Goal: Task Accomplishment & Management: Use online tool/utility

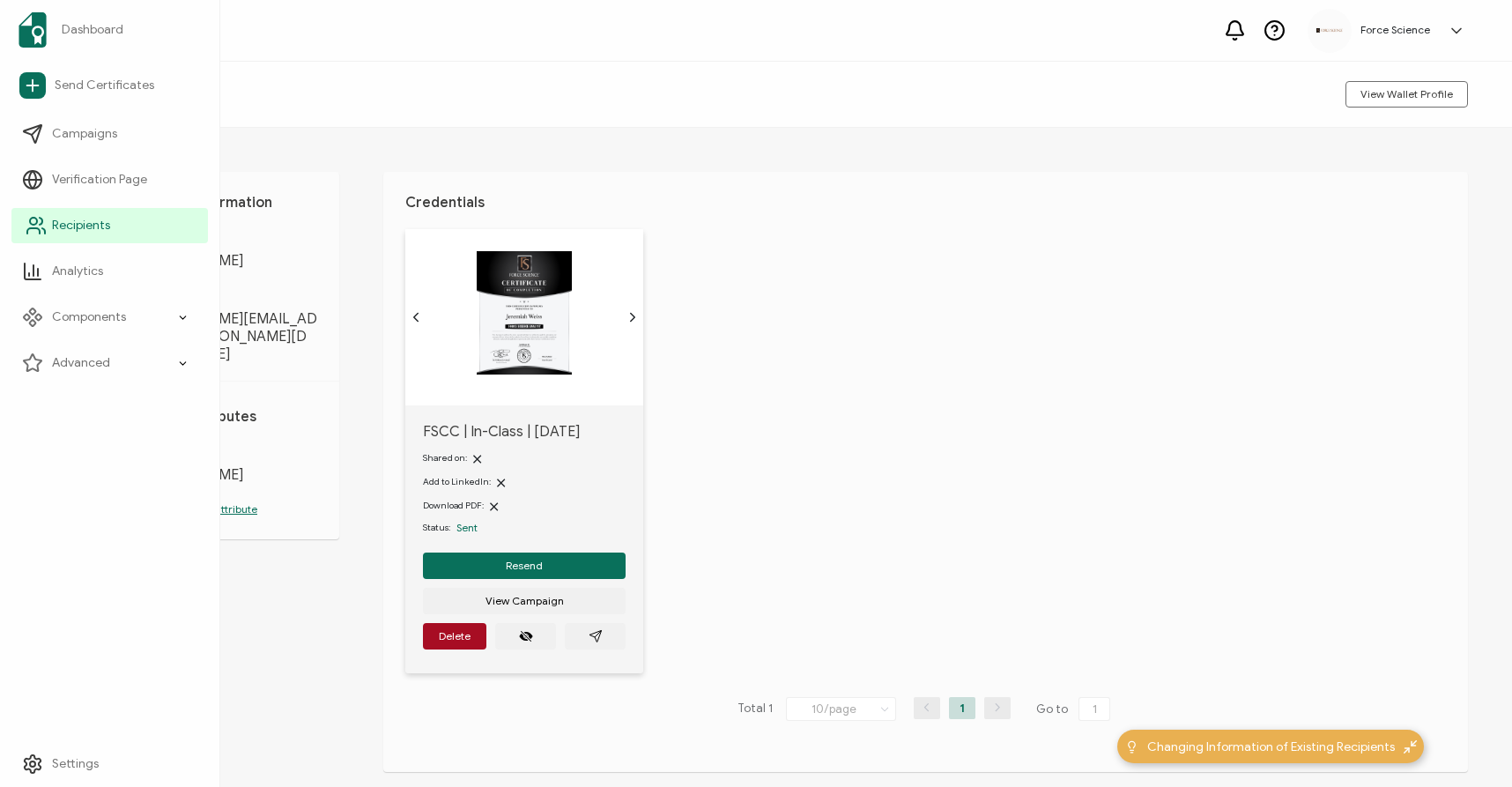
click at [26, 231] on icon at bounding box center [36, 226] width 21 height 21
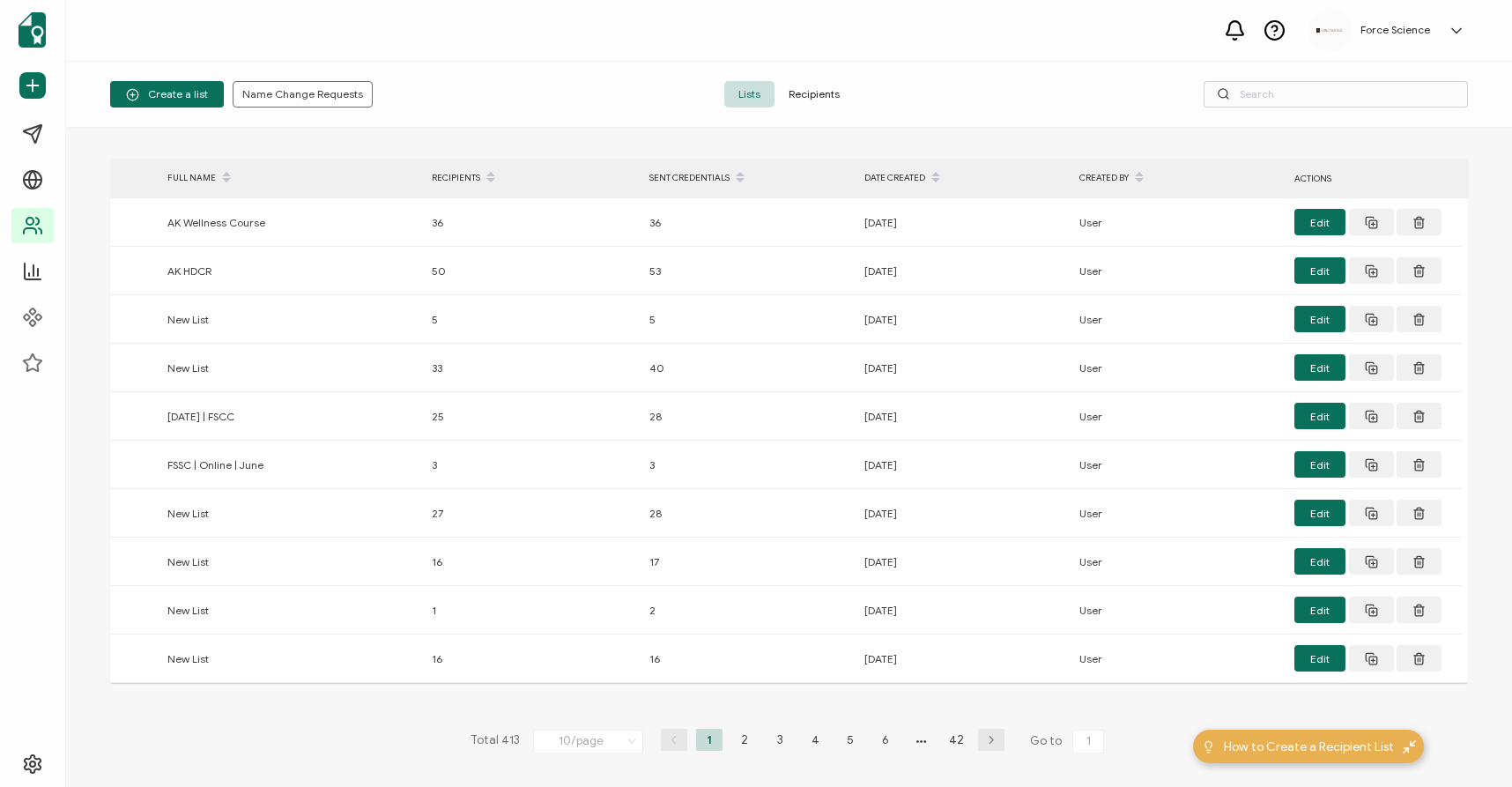
click at [823, 95] on span "Recipients" at bounding box center [814, 94] width 80 height 27
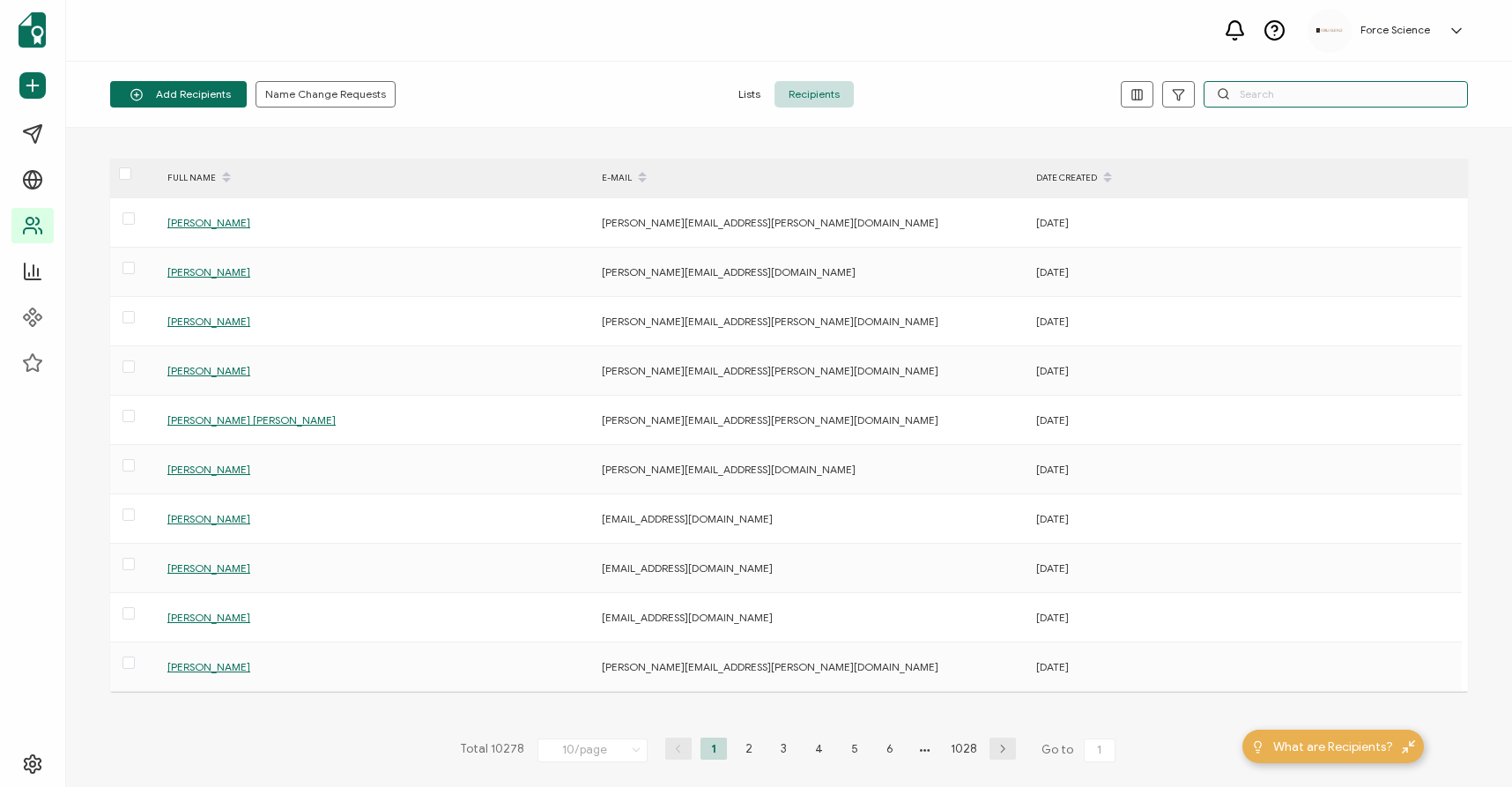
click at [1282, 86] on input "text" at bounding box center [1336, 94] width 265 height 27
paste input "[PERSON_NAME][EMAIL_ADDRESS][DOMAIN_NAME]"
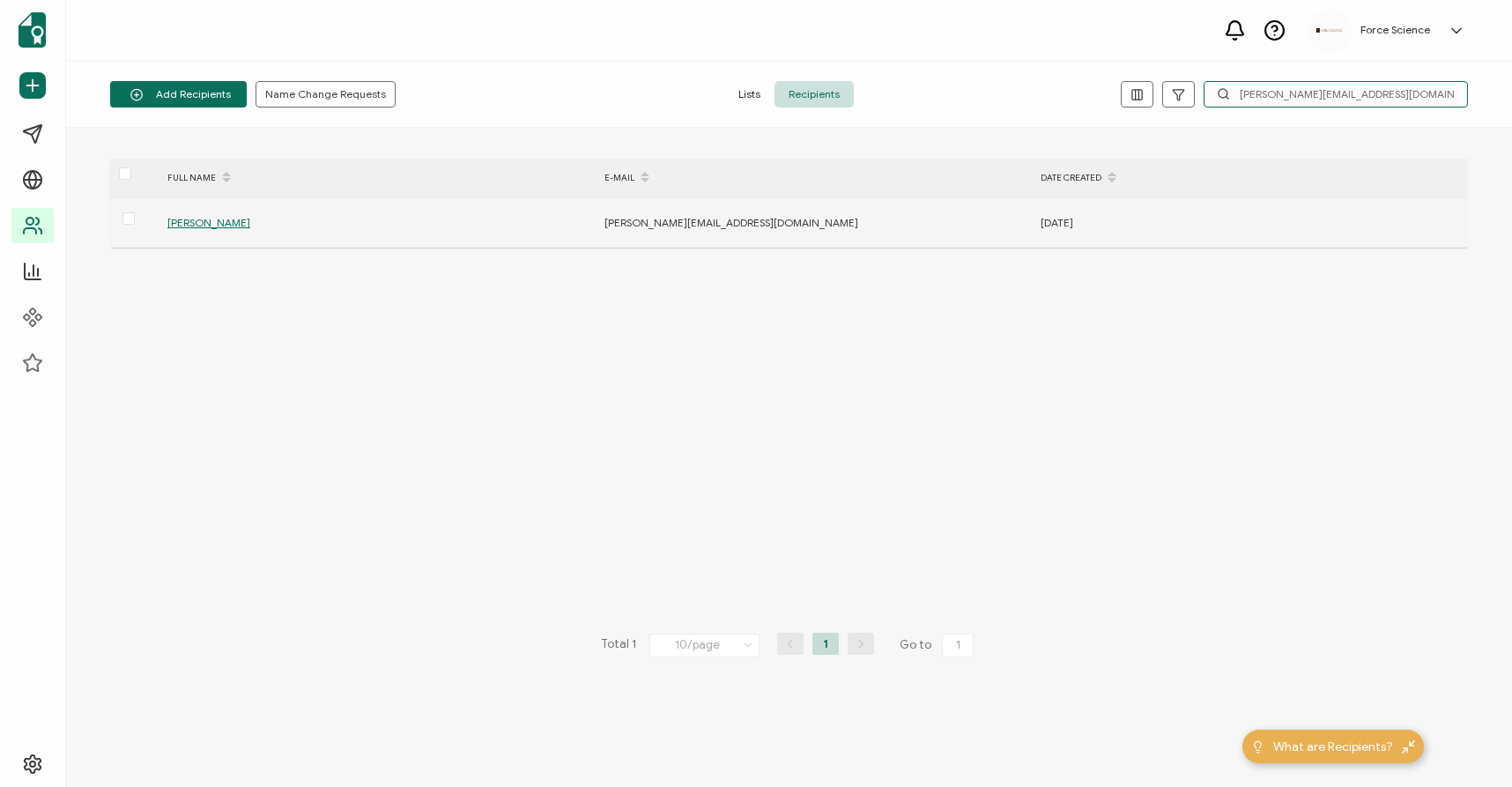
type input "[PERSON_NAME][EMAIL_ADDRESS][DOMAIN_NAME]"
click at [177, 224] on span "[PERSON_NAME]" at bounding box center [209, 223] width 83 height 13
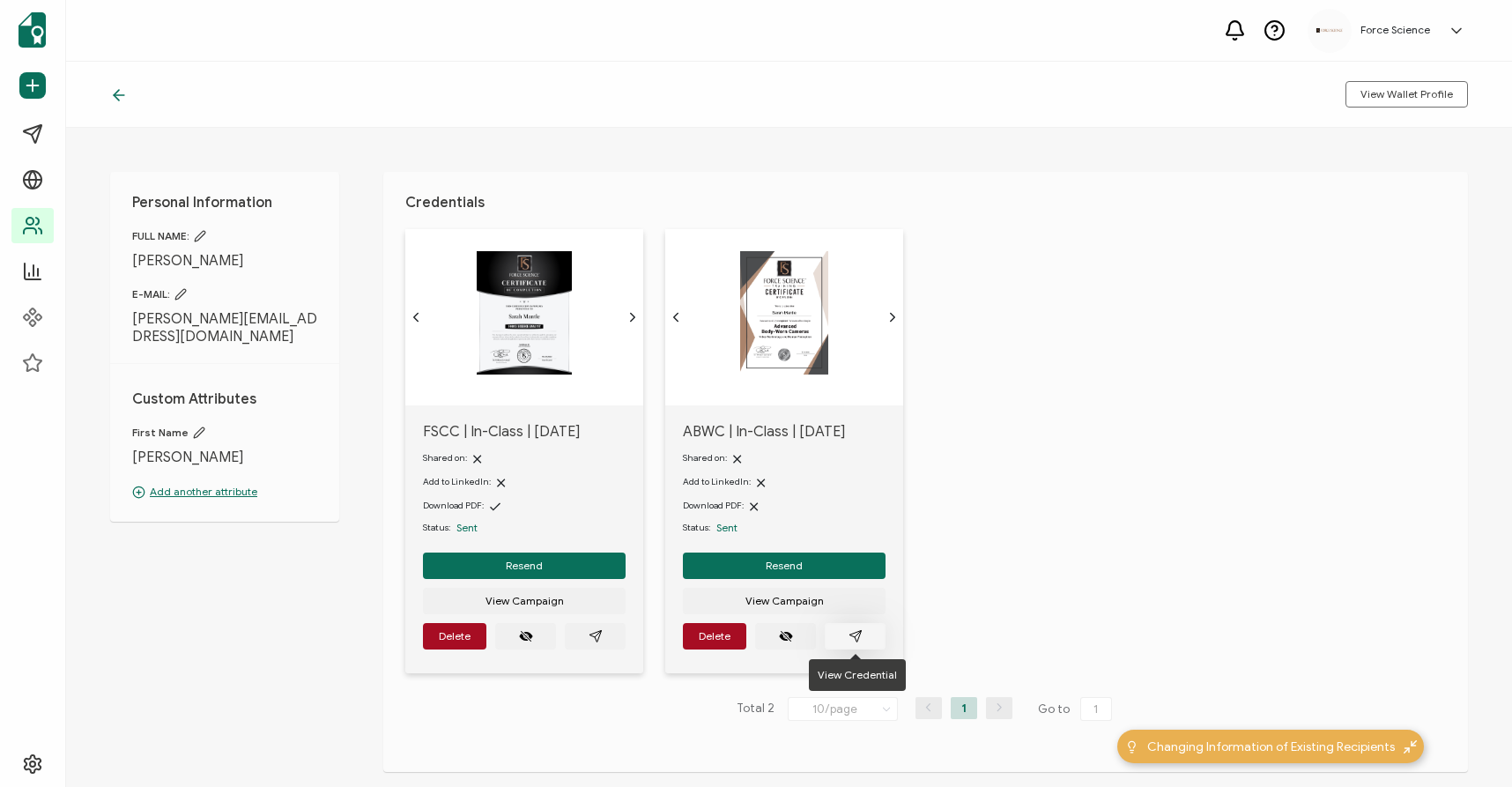
click at [861, 635] on icon "paper plane outline" at bounding box center [855, 636] width 14 height 14
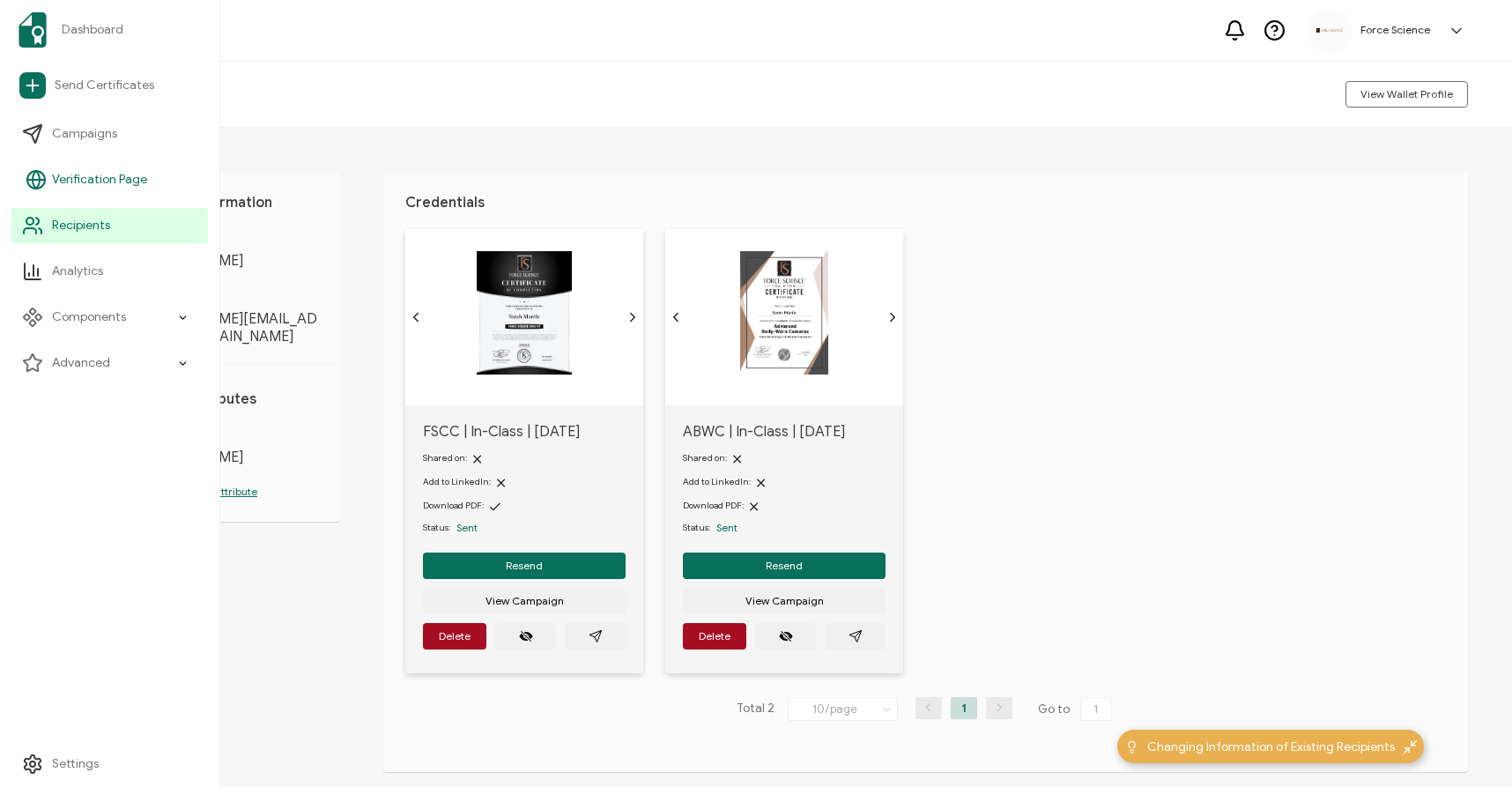
drag, startPoint x: 49, startPoint y: 224, endPoint x: 153, endPoint y: 183, distance: 111.8
click at [48, 224] on link "Recipients" at bounding box center [109, 226] width 197 height 36
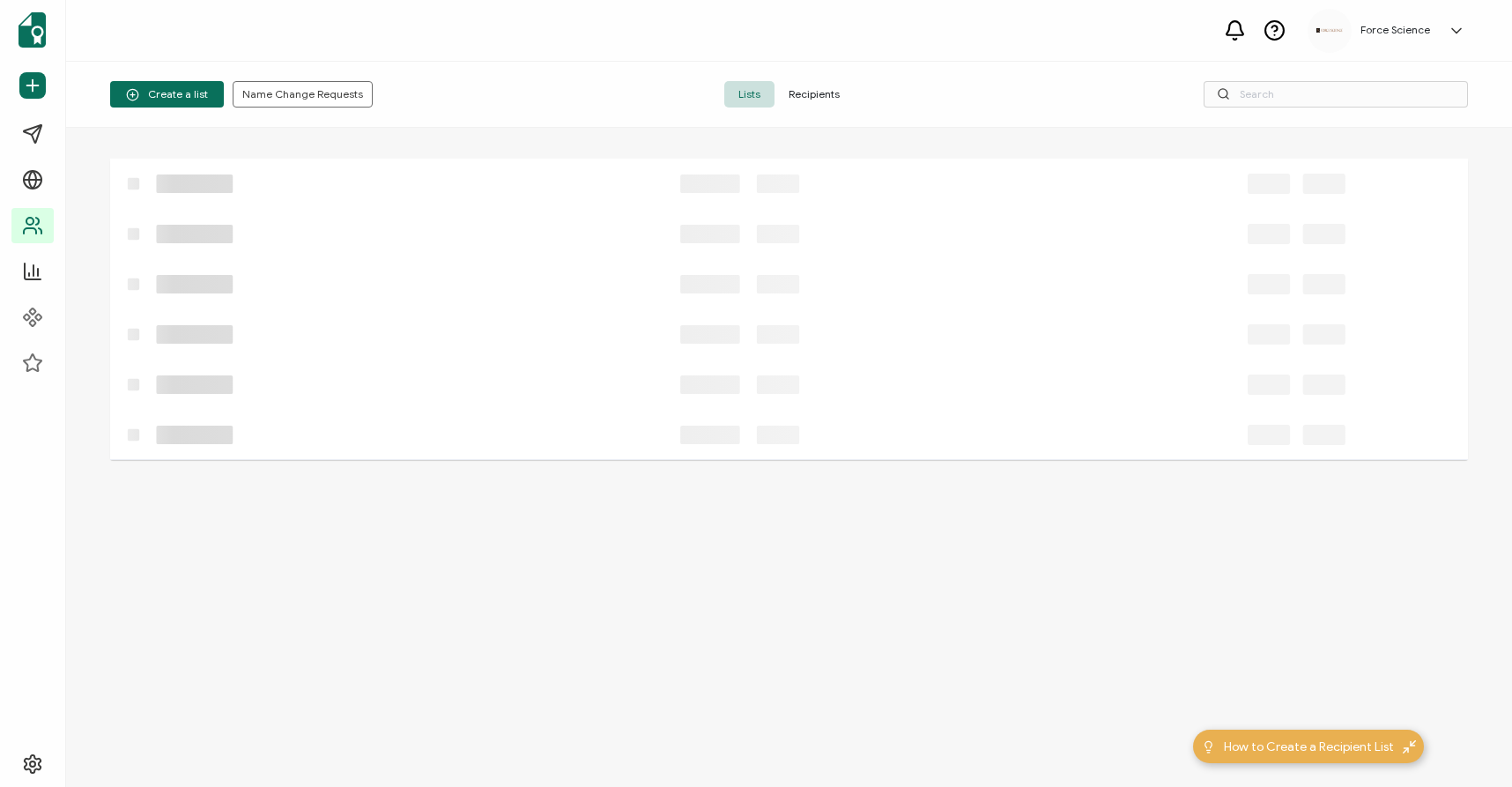
click at [822, 96] on span "Recipients" at bounding box center [814, 94] width 80 height 27
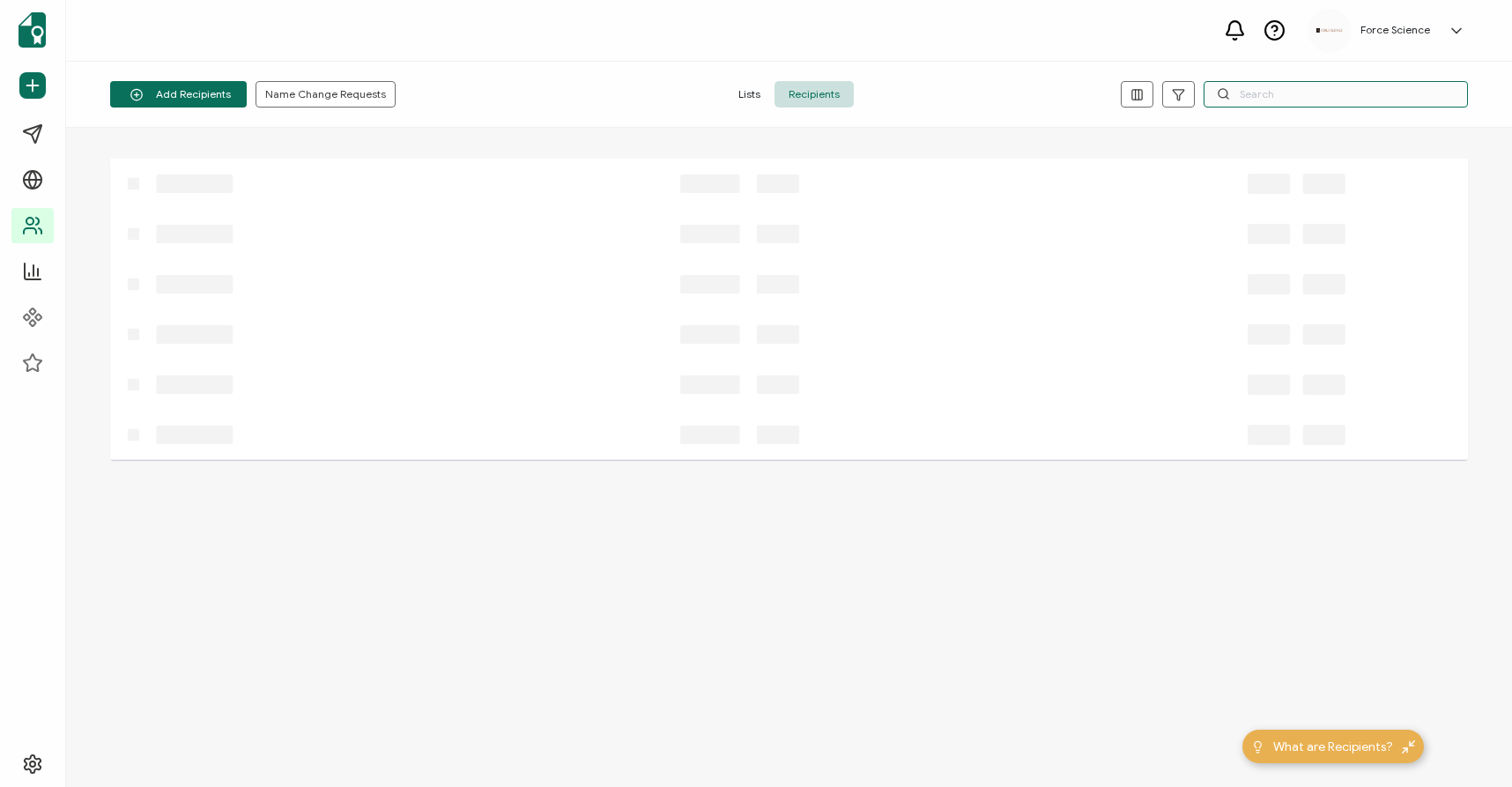
click at [1292, 94] on input "text" at bounding box center [1336, 94] width 265 height 27
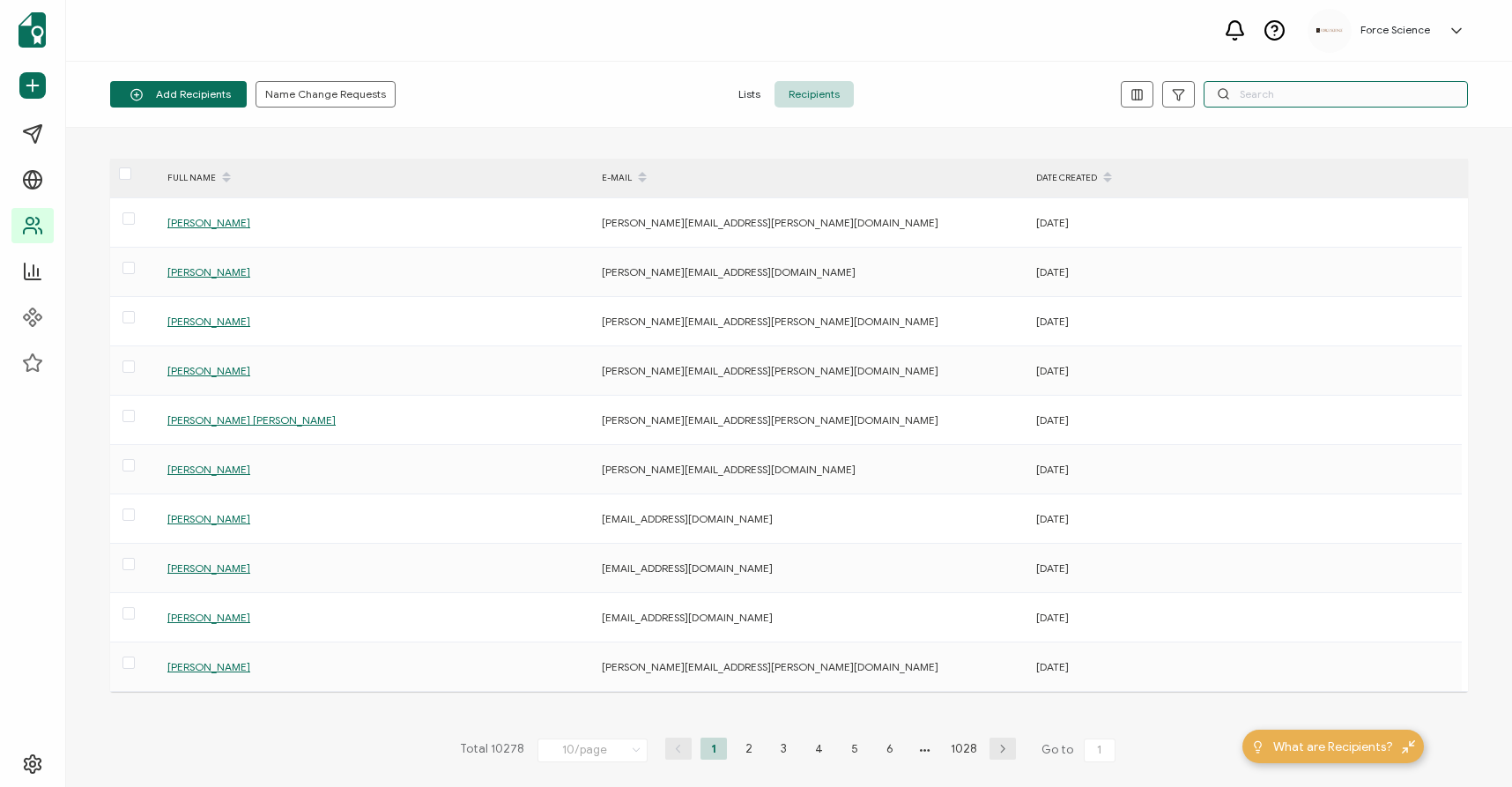
paste input "[PERSON_NAME][EMAIL_ADDRESS][PERSON_NAME][DOMAIN_NAME]"
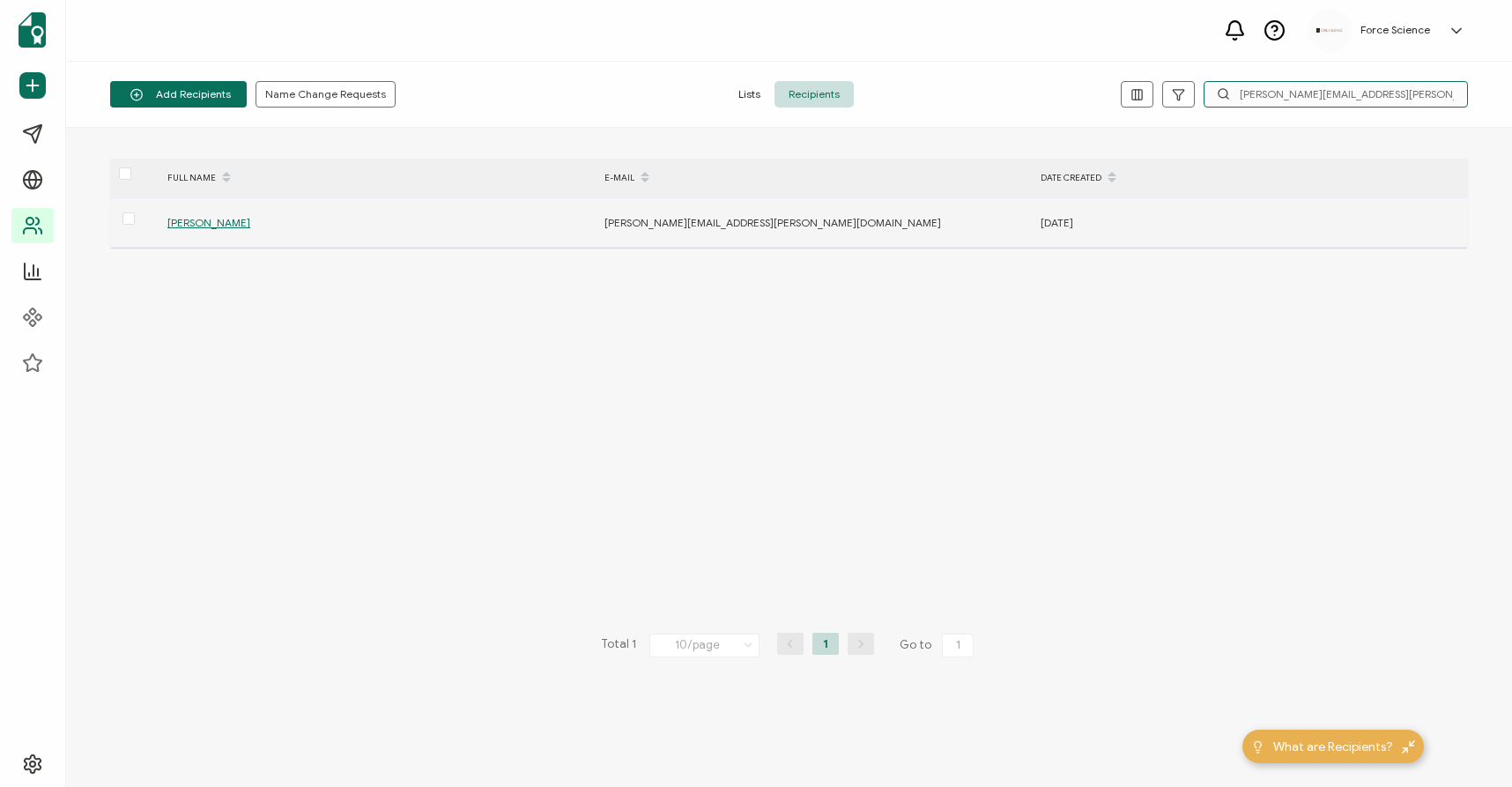
type input "[PERSON_NAME][EMAIL_ADDRESS][PERSON_NAME][DOMAIN_NAME]"
click at [195, 222] on span "[PERSON_NAME]" at bounding box center [209, 223] width 83 height 13
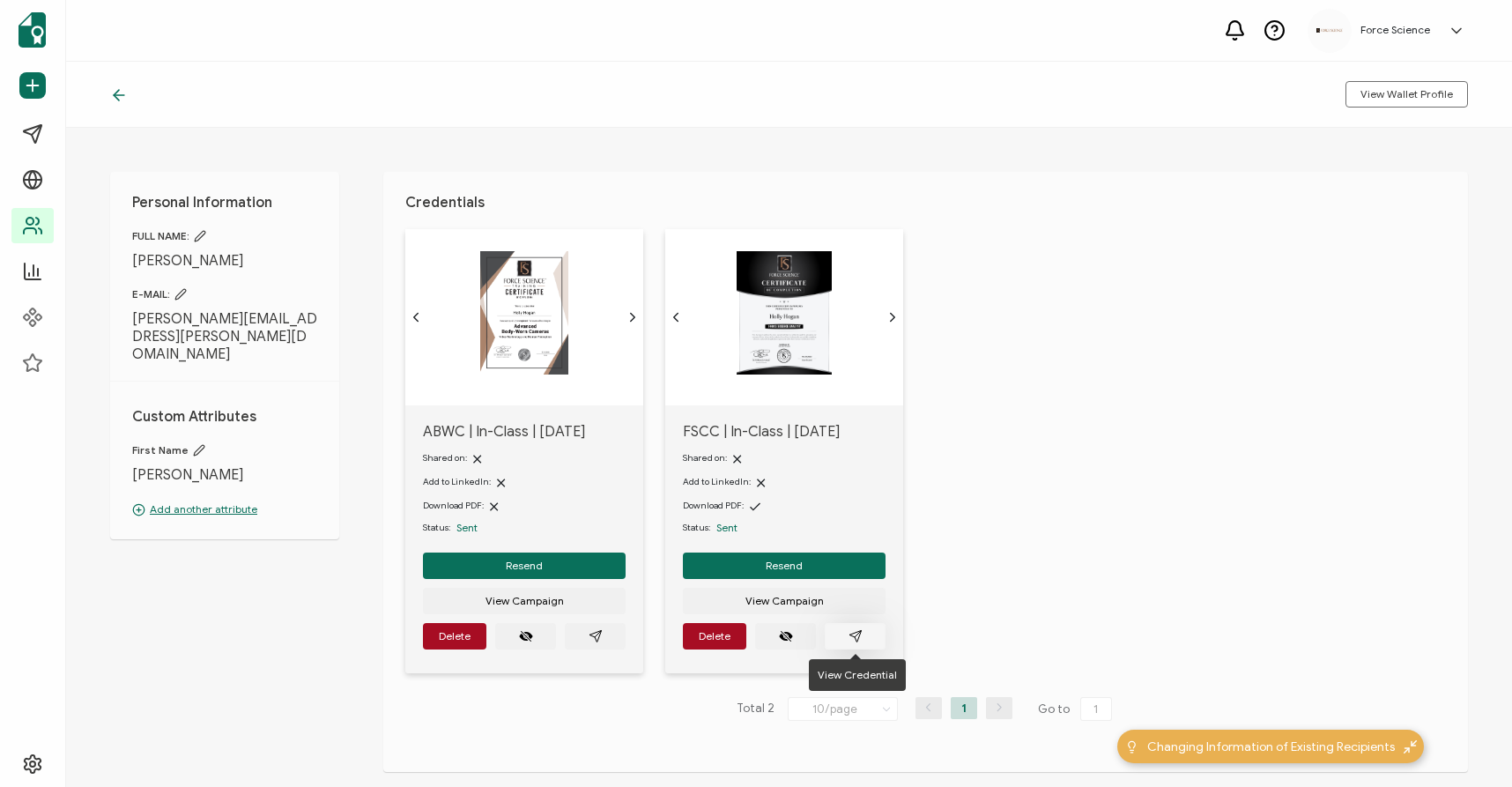
click at [863, 633] on button "button" at bounding box center [855, 636] width 60 height 27
click at [600, 645] on button "button" at bounding box center [595, 636] width 60 height 27
